Goal: Find specific page/section: Find specific page/section

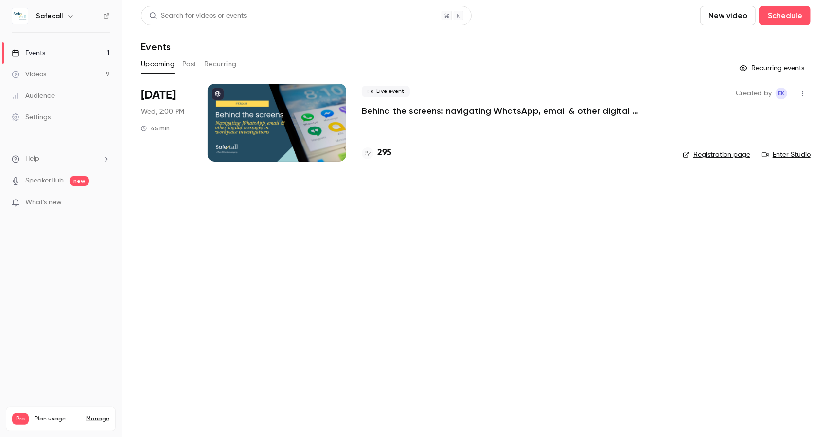
click at [387, 156] on h4 "295" at bounding box center [384, 152] width 14 height 13
